Goal: Communication & Community: Answer question/provide support

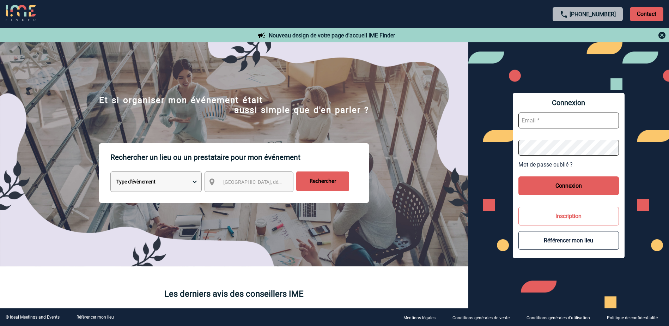
type input "[EMAIL_ADDRESS][PERSON_NAME][DOMAIN_NAME]"
click at [562, 190] on button "Connexion" at bounding box center [568, 185] width 100 height 19
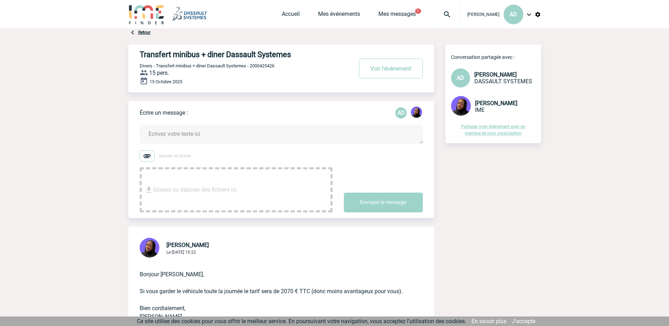
scroll to position [35, 0]
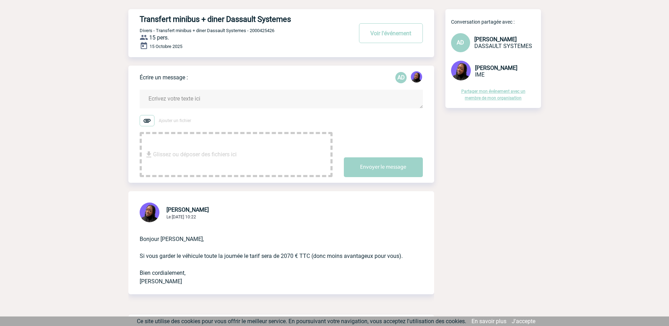
click at [290, 158] on div "Glissez ou déposer des fichiers ici" at bounding box center [236, 154] width 193 height 45
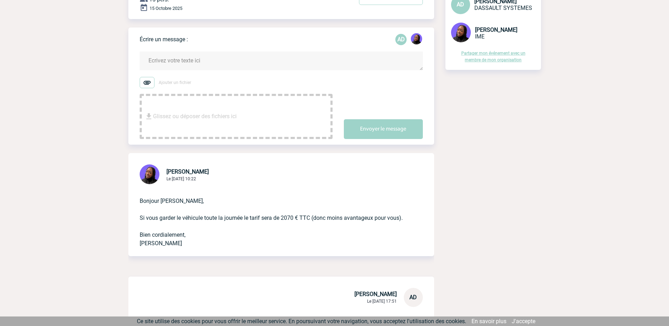
scroll to position [70, 0]
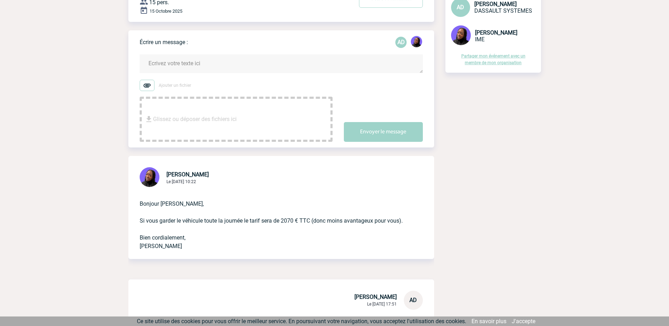
click at [159, 64] on textarea at bounding box center [281, 63] width 283 height 19
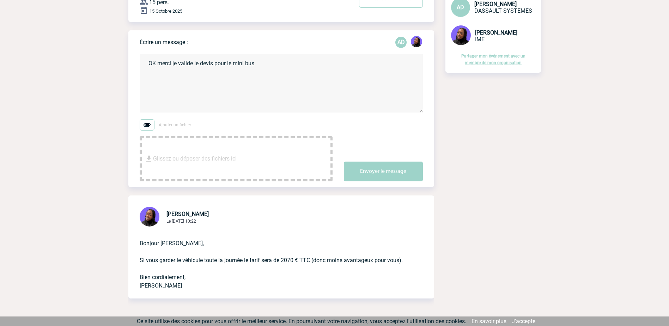
click at [284, 68] on textarea "OK merci je valide le devis pour le mini bus" at bounding box center [281, 83] width 283 height 58
type textarea "OK merci je valide le devis pour le mini bus,"
click at [378, 176] on button "Envoyer le message" at bounding box center [383, 171] width 79 height 20
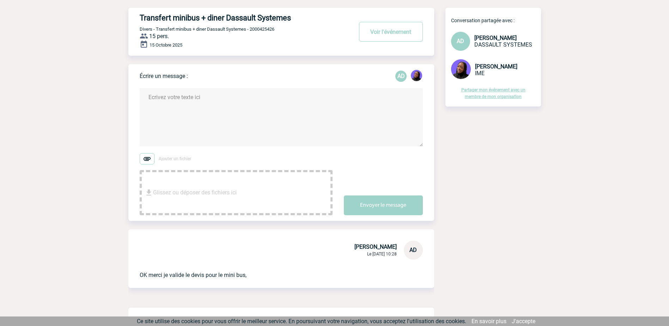
scroll to position [0, 0]
